Goal: Task Accomplishment & Management: Manage account settings

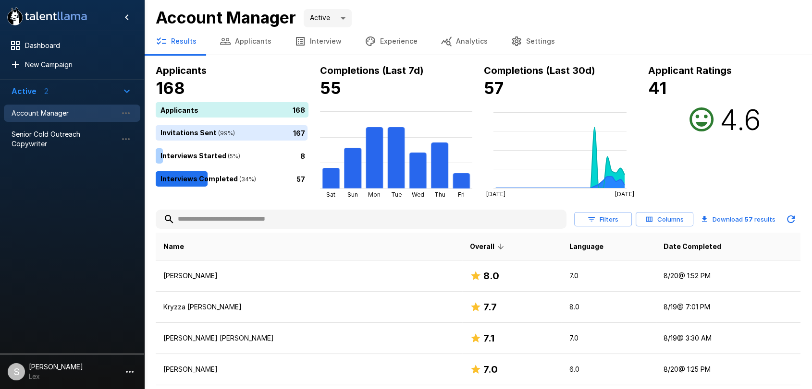
click at [247, 41] on button "Applicants" at bounding box center [245, 41] width 75 height 27
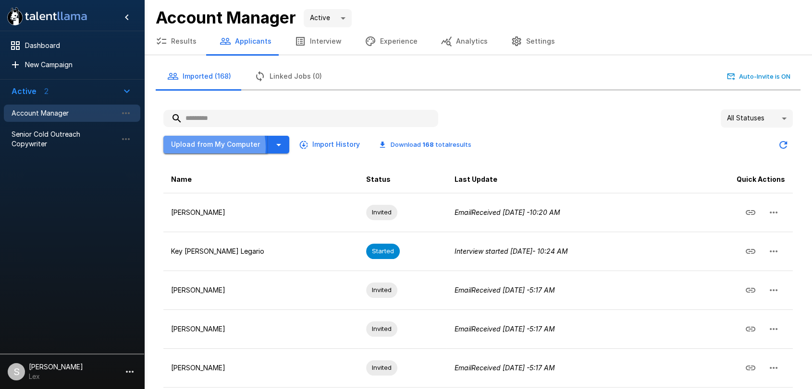
click at [205, 146] on button "Upload from My Computer" at bounding box center [215, 145] width 105 height 18
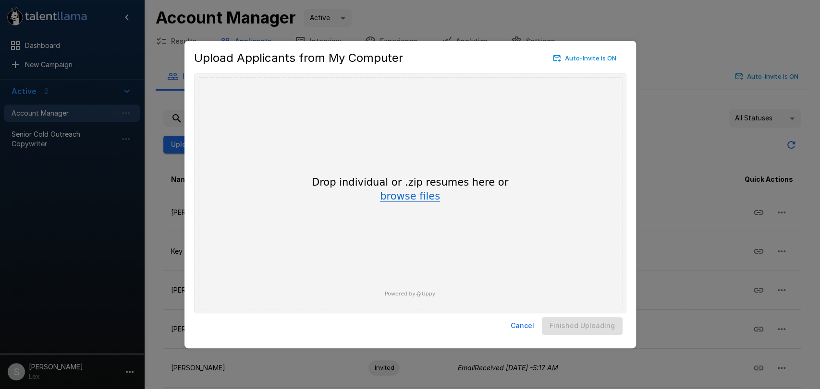
click at [404, 197] on button "browse files" at bounding box center [410, 197] width 60 height 11
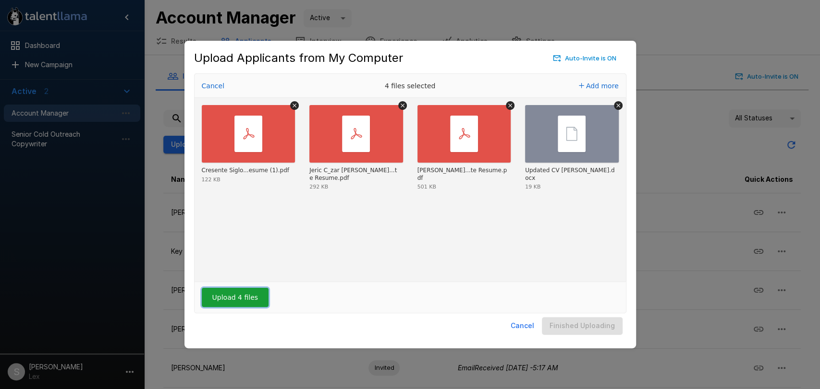
click at [235, 302] on button "Upload 4 files" at bounding box center [235, 297] width 67 height 19
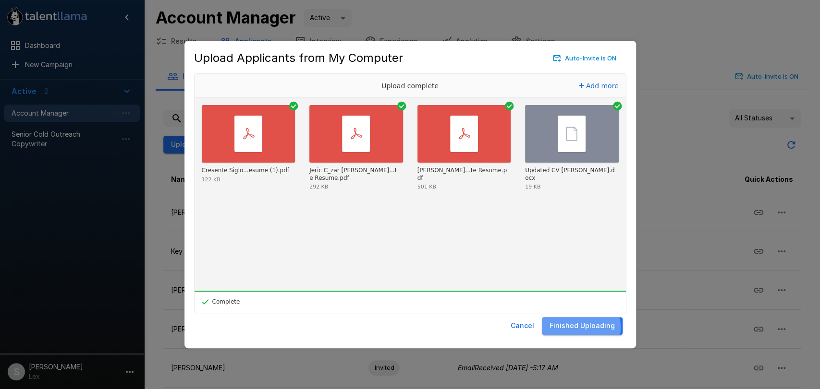
click at [582, 328] on button "Finished Uploading" at bounding box center [582, 326] width 81 height 18
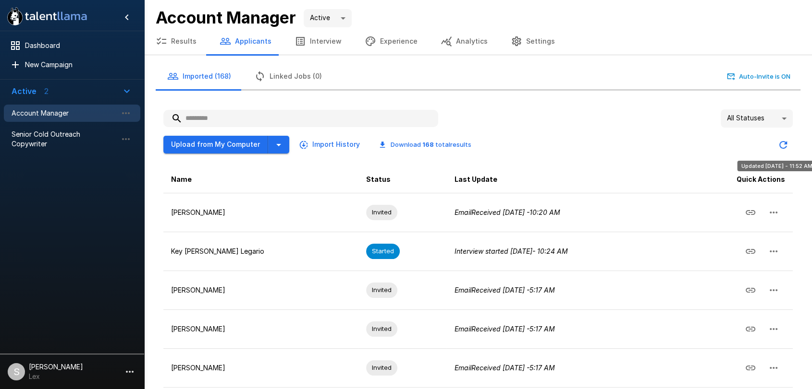
click at [784, 141] on icon "Updated Today - 11:52 AM" at bounding box center [783, 145] width 8 height 8
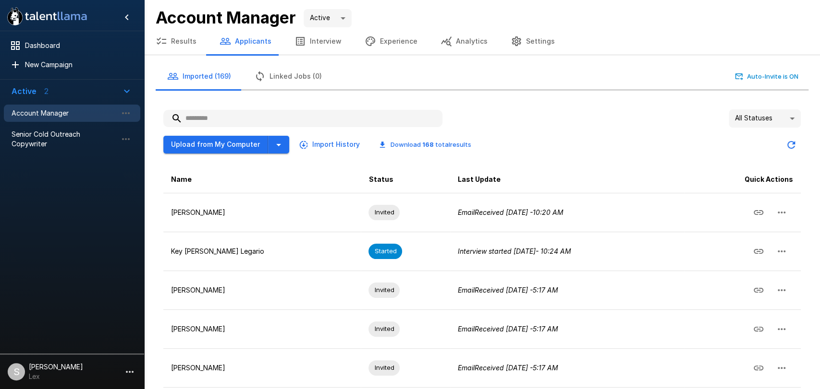
click at [782, 120] on body ".st0{fill:#FFFFFF;} .st1{fill:#76a4ed;} Dashboard New Campaign Active 2 Account…" at bounding box center [410, 194] width 820 height 389
click at [740, 225] on li "Error" at bounding box center [764, 226] width 72 height 17
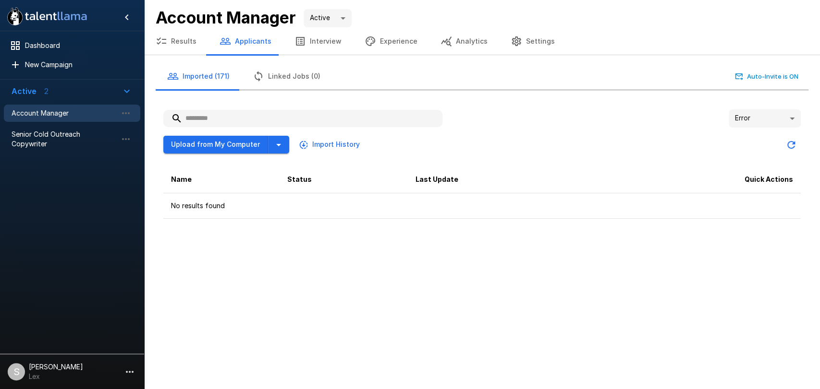
click at [788, 117] on body ".st0{fill:#FFFFFF;} .st1{fill:#76a4ed;} Dashboard New Campaign Active 2 Account…" at bounding box center [410, 194] width 820 height 389
click at [753, 138] on li "All Statuses" at bounding box center [764, 139] width 72 height 17
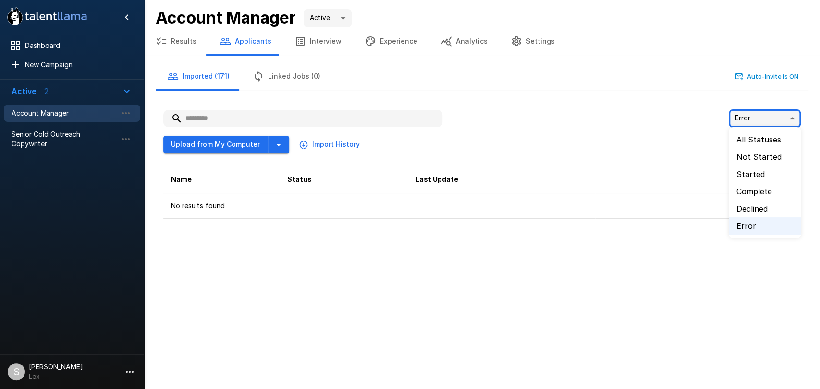
type input "**"
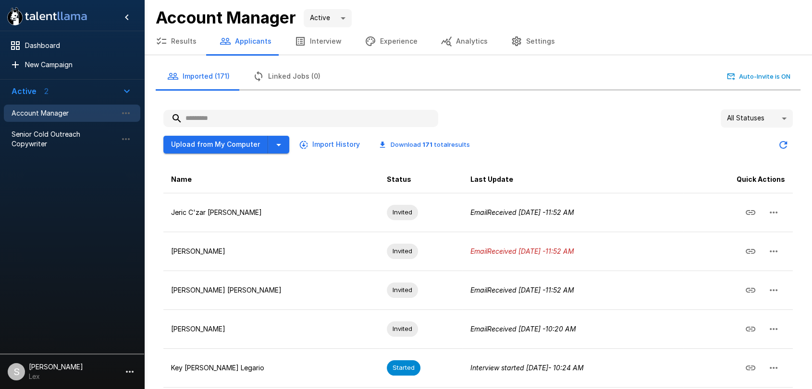
click at [188, 37] on button "Results" at bounding box center [176, 41] width 64 height 27
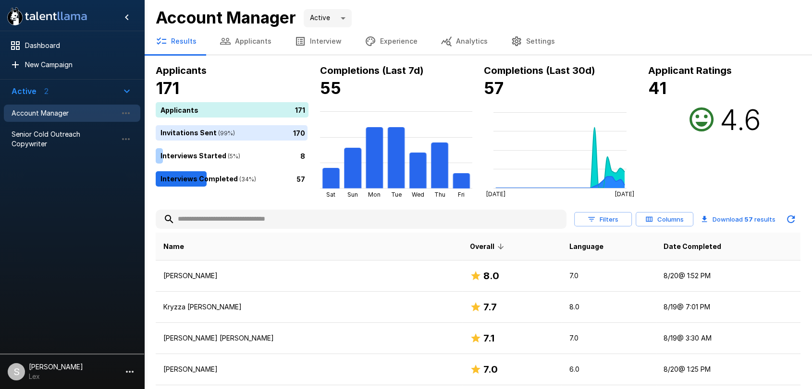
click at [259, 39] on button "Applicants" at bounding box center [245, 41] width 75 height 27
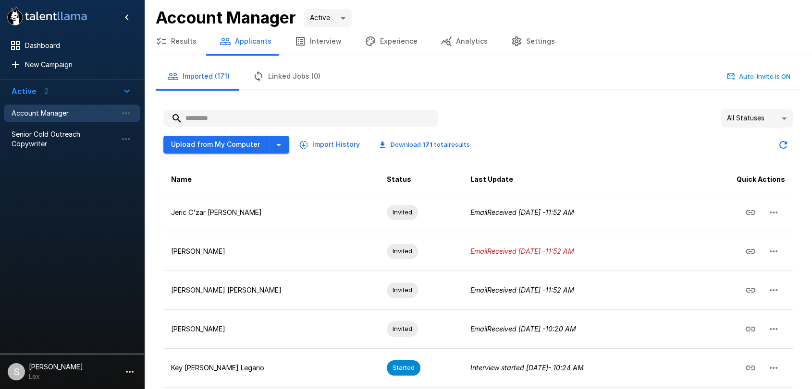
click at [216, 120] on input "text" at bounding box center [300, 118] width 275 height 17
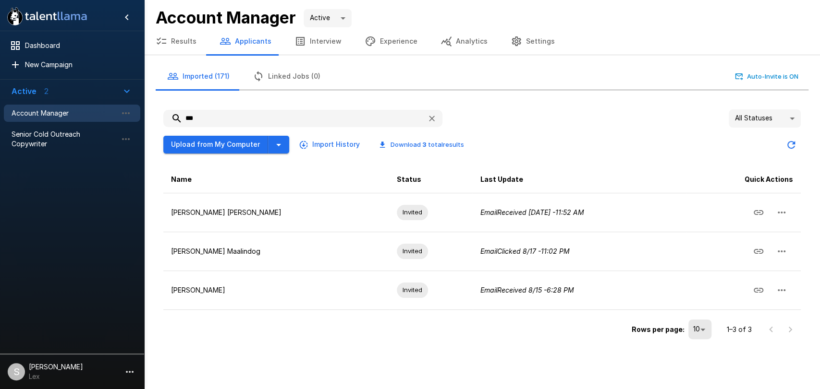
type input "***"
click at [167, 45] on icon "button" at bounding box center [162, 42] width 12 height 12
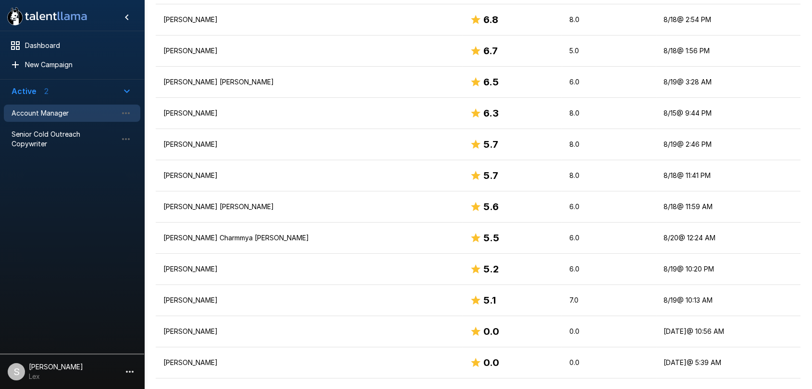
scroll to position [446, 0]
